Goal: Task Accomplishment & Management: Complete application form

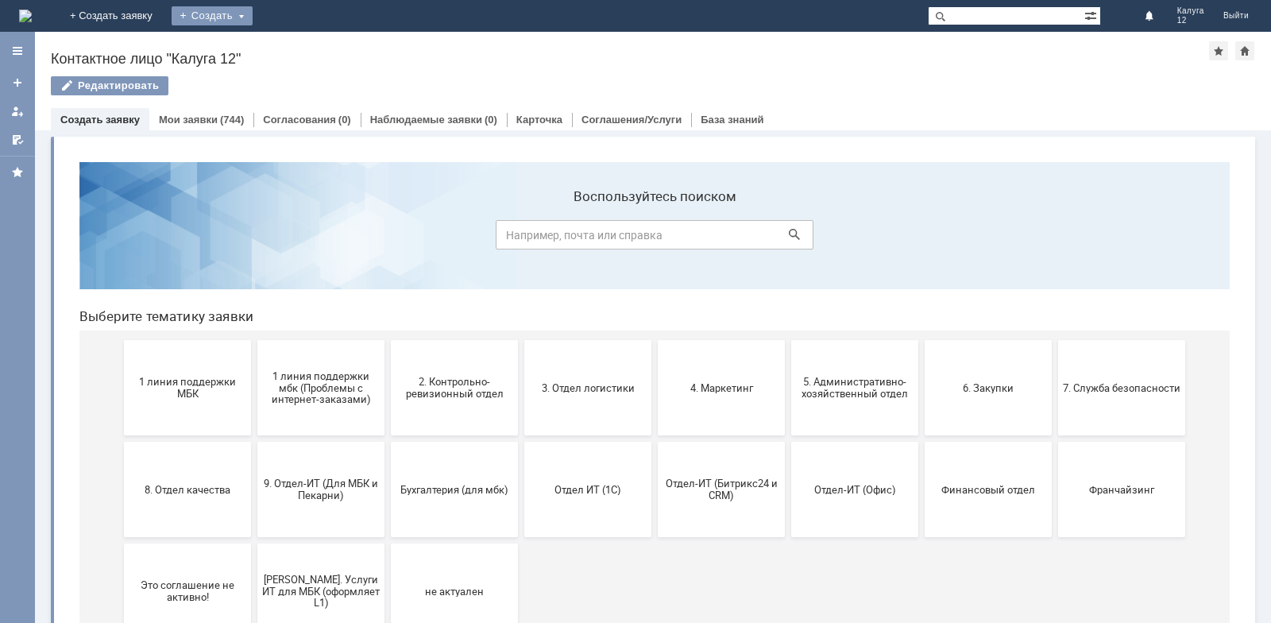
click at [253, 21] on div "Создать" at bounding box center [212, 15] width 81 height 19
click at [295, 45] on link "Заявка" at bounding box center [235, 47] width 121 height 19
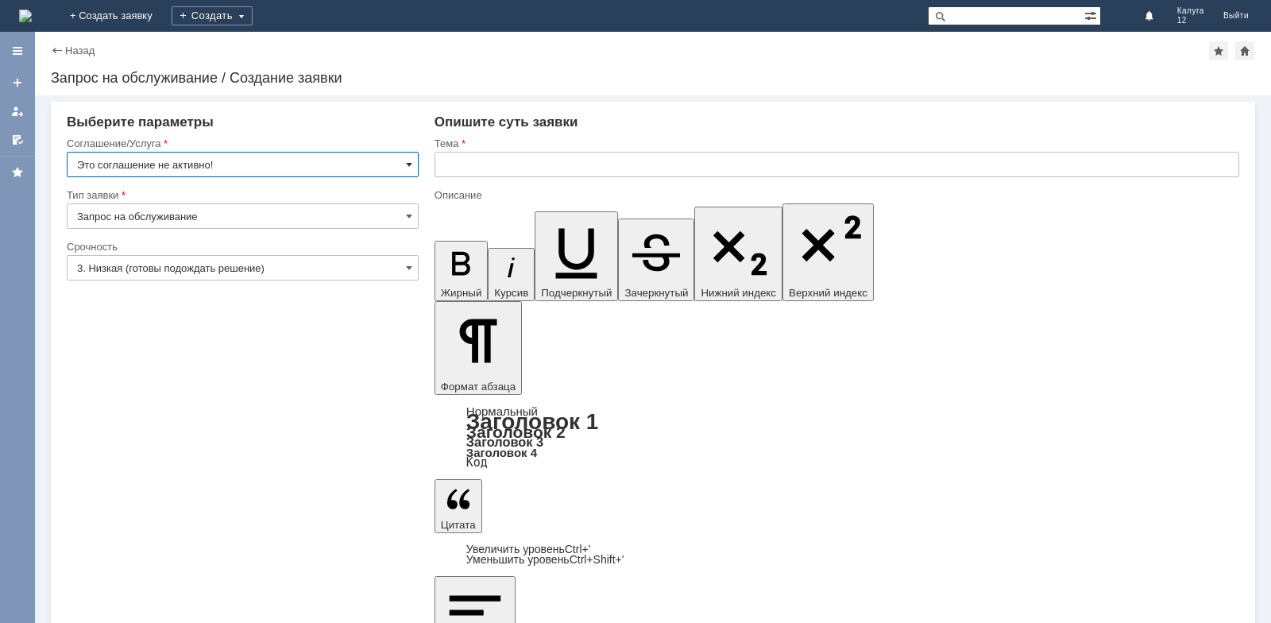
click at [406, 166] on span at bounding box center [409, 164] width 6 height 13
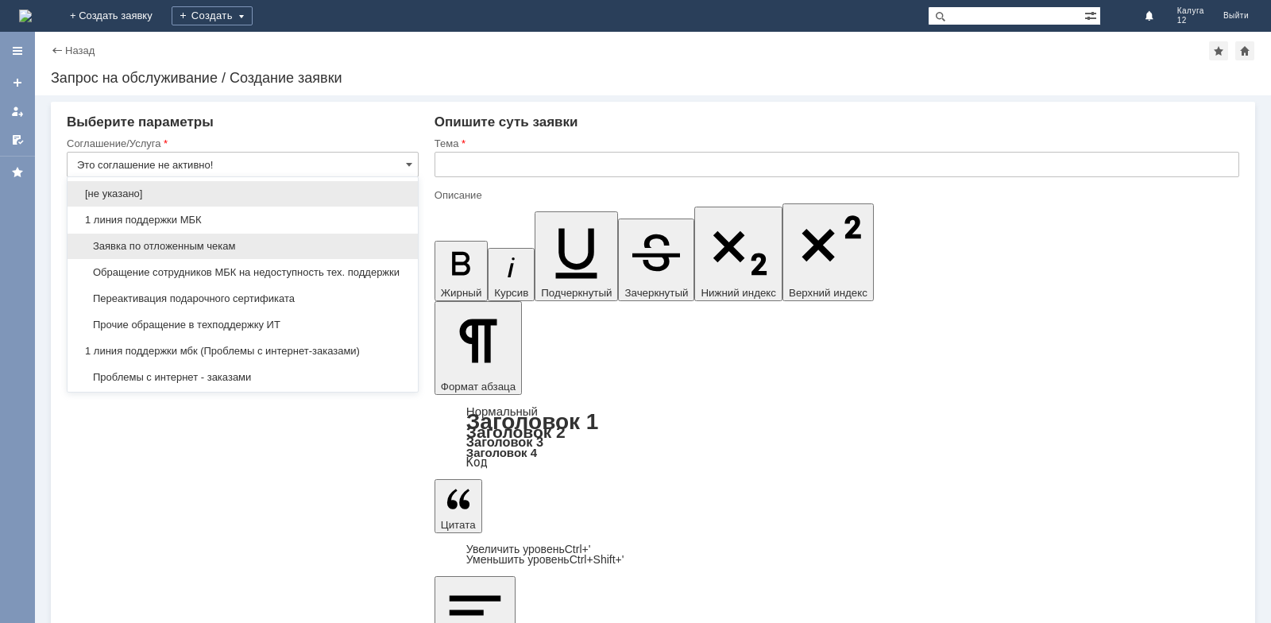
click at [220, 246] on span "Заявка по отложенным чекам" at bounding box center [242, 246] width 331 height 13
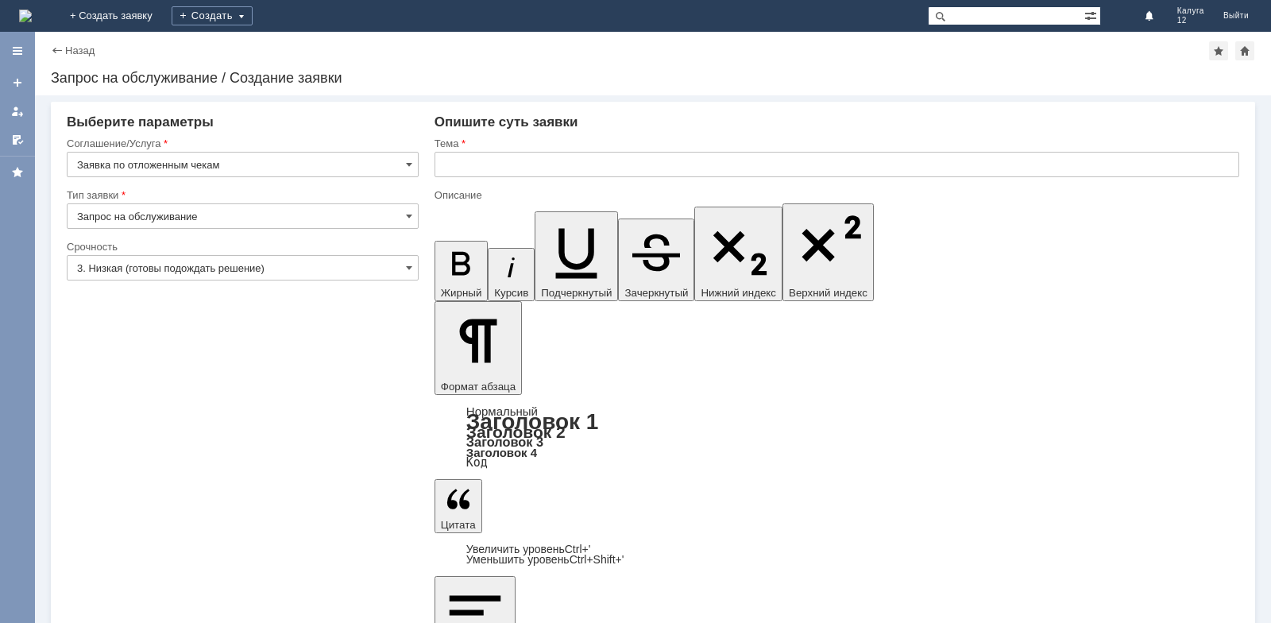
type input "Заявка по отложенным чекам"
click at [536, 168] on input "text" at bounding box center [836, 164] width 804 height 25
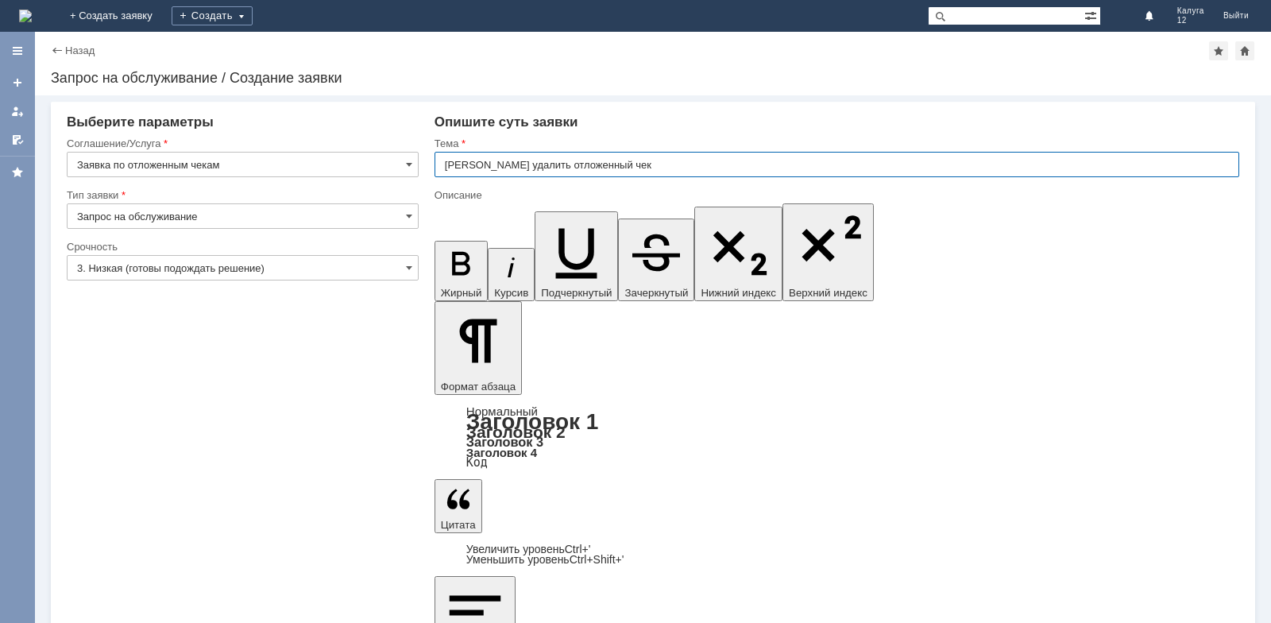
type input "[PERSON_NAME] удалить отложенный чек"
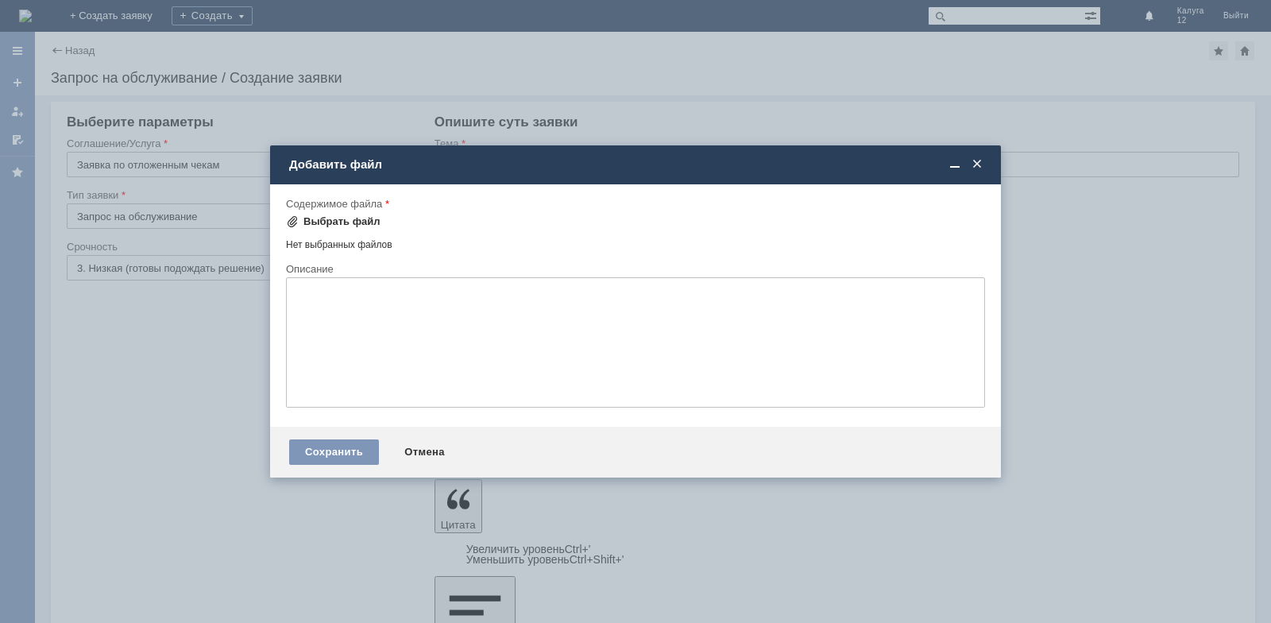
click at [344, 221] on div "Выбрать файл" at bounding box center [341, 221] width 77 height 13
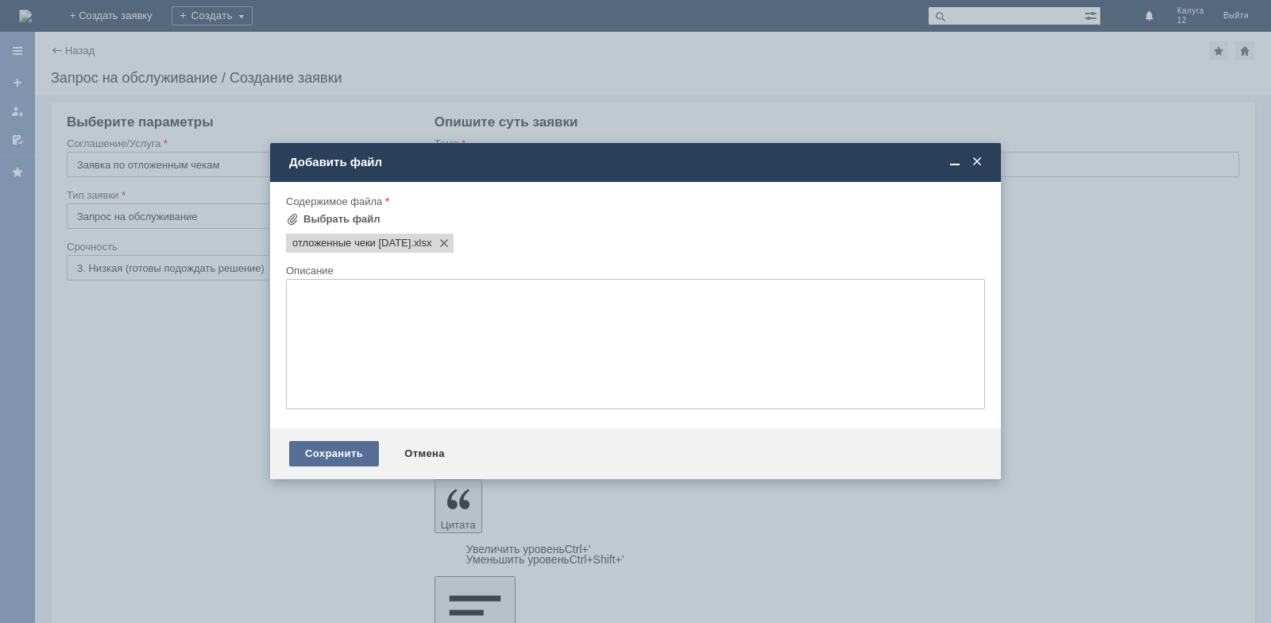
click at [316, 452] on div "Сохранить" at bounding box center [334, 453] width 90 height 25
